Goal: Task Accomplishment & Management: Manage account settings

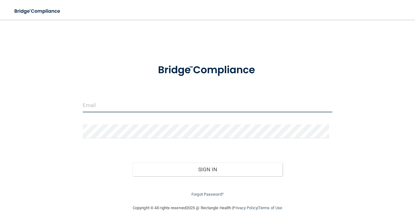
click at [128, 107] on input "email" at bounding box center [208, 105] width 250 height 14
type input "[EMAIL_ADDRESS][DOMAIN_NAME]"
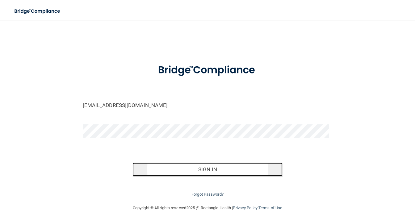
click at [187, 165] on button "Sign In" at bounding box center [207, 170] width 150 height 14
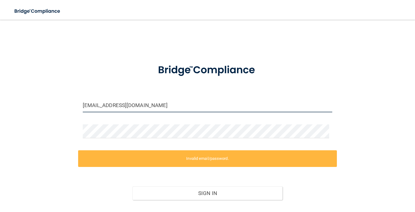
click at [146, 104] on input "[EMAIL_ADDRESS][DOMAIN_NAME]" at bounding box center [208, 105] width 250 height 14
drag, startPoint x: 146, startPoint y: 104, endPoint x: 61, endPoint y: 101, distance: 84.3
click at [83, 101] on input "[EMAIL_ADDRESS][DOMAIN_NAME]" at bounding box center [208, 105] width 250 height 14
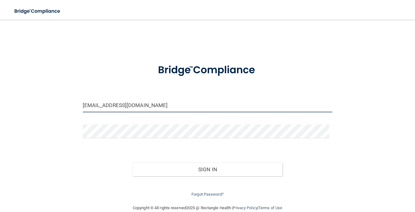
type input "[EMAIL_ADDRESS][DOMAIN_NAME]"
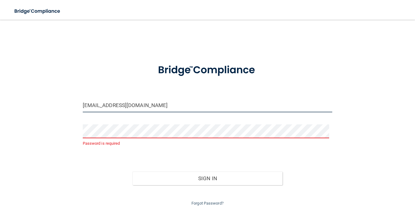
click at [179, 107] on input "[EMAIL_ADDRESS][DOMAIN_NAME]" at bounding box center [208, 105] width 250 height 14
drag, startPoint x: 162, startPoint y: 108, endPoint x: 63, endPoint y: 107, distance: 99.4
click at [83, 107] on input "[EMAIL_ADDRESS][DOMAIN_NAME]" at bounding box center [208, 105] width 250 height 14
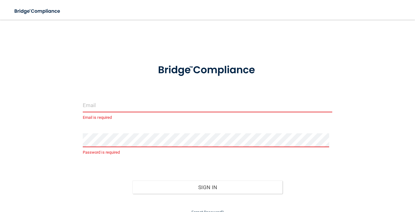
type input "[EMAIL_ADDRESS][DOMAIN_NAME]"
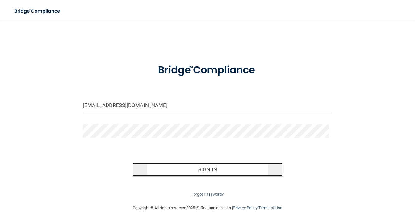
click at [194, 171] on button "Sign In" at bounding box center [207, 170] width 150 height 14
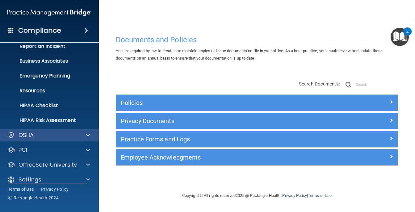
scroll to position [44, 0]
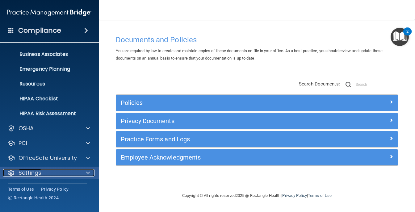
click at [39, 170] on p "Settings" at bounding box center [30, 172] width 23 height 7
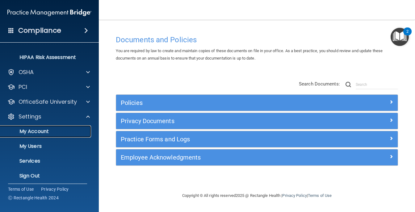
click at [35, 134] on p "My Account" at bounding box center [46, 131] width 84 height 6
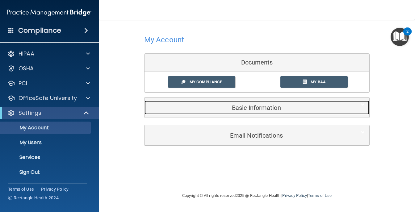
click at [257, 105] on h5 "Basic Information" at bounding box center [247, 107] width 197 height 7
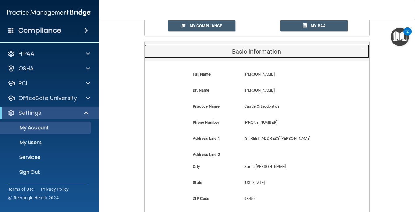
scroll to position [112, 0]
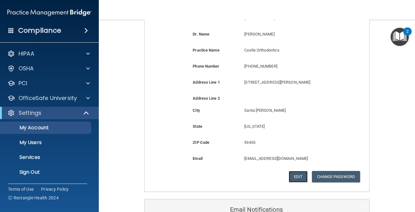
click at [291, 178] on button "Edit" at bounding box center [298, 176] width 19 height 11
select select "4"
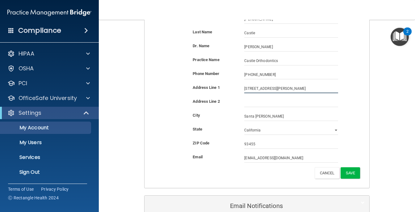
click at [249, 87] on input "[STREET_ADDRESS][PERSON_NAME]" at bounding box center [291, 88] width 94 height 9
type input "[STREET_ADDRESS][PERSON_NAME]"
click at [260, 102] on input "text" at bounding box center [291, 102] width 94 height 9
type input "STE 101"
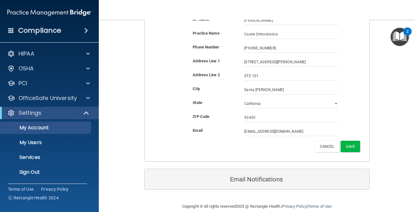
scroll to position [148, 0]
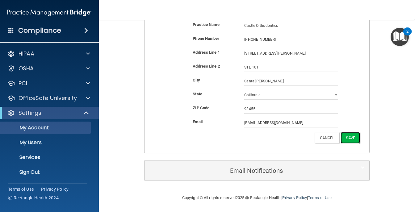
click at [347, 138] on button "Save" at bounding box center [350, 137] width 19 height 11
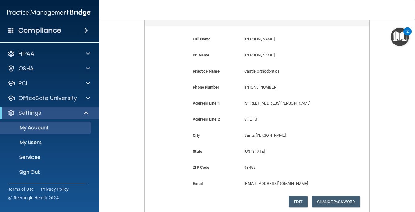
scroll to position [0, 0]
